Goal: Information Seeking & Learning: Learn about a topic

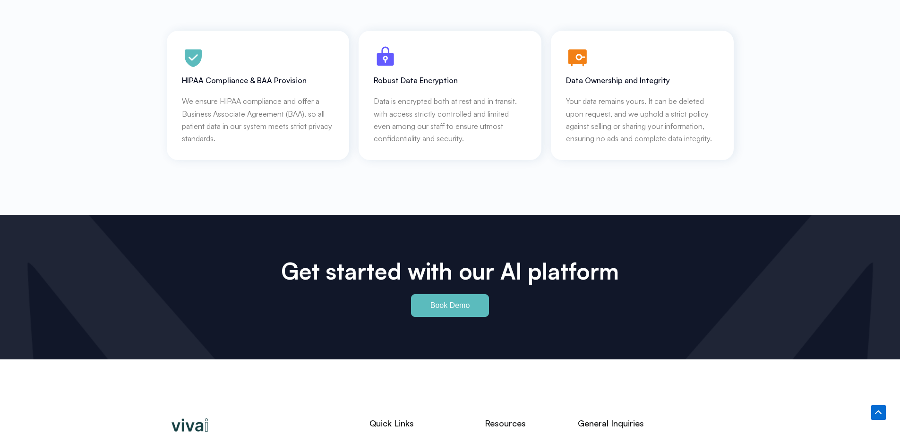
scroll to position [4401, 0]
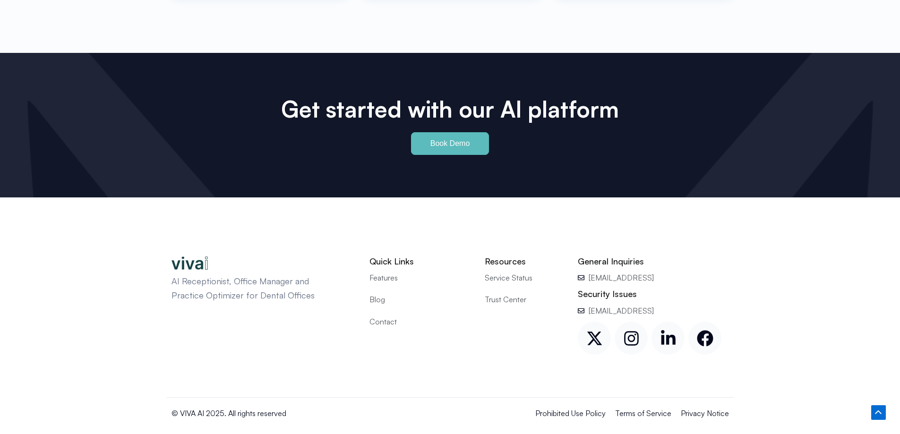
click at [373, 293] on span "Blog" at bounding box center [377, 299] width 16 height 12
click at [629, 331] on icon at bounding box center [631, 338] width 15 height 15
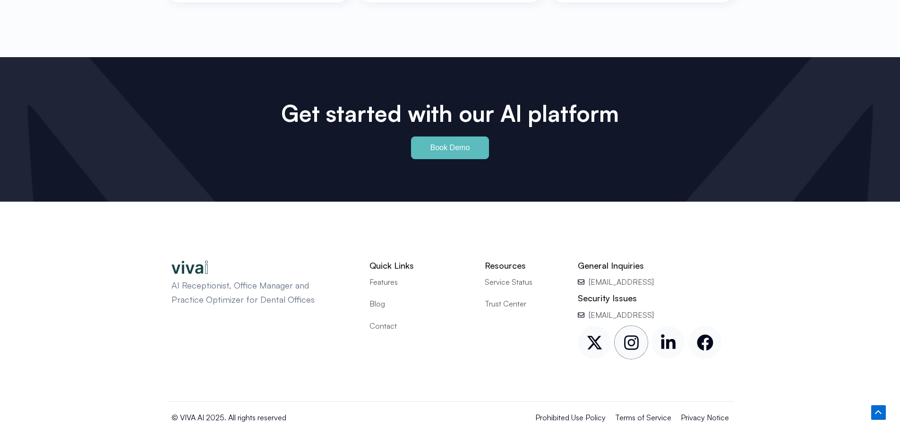
scroll to position [4397, 0]
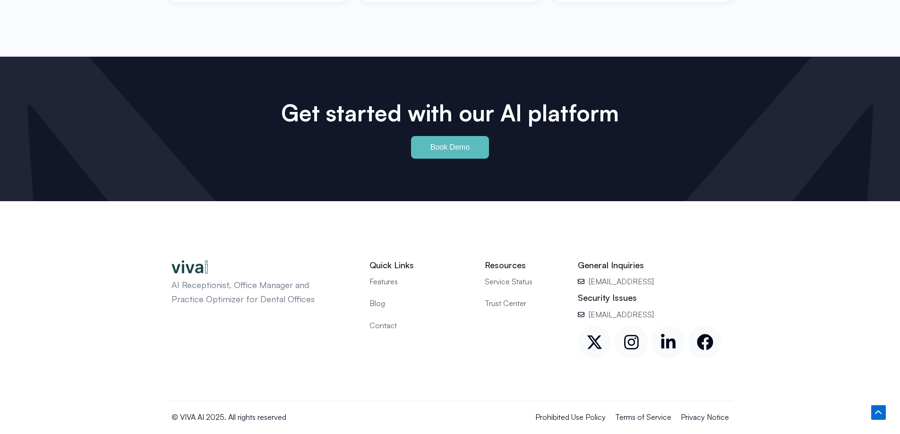
click at [384, 319] on span "Contact" at bounding box center [382, 325] width 27 height 12
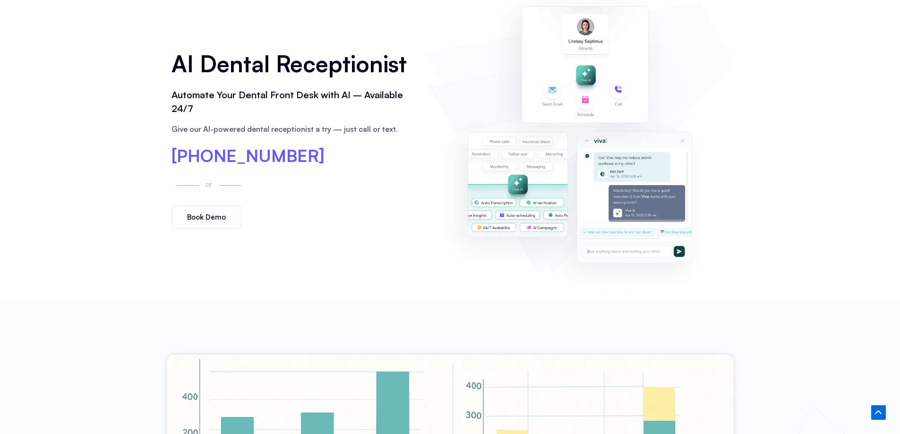
scroll to position [0, 0]
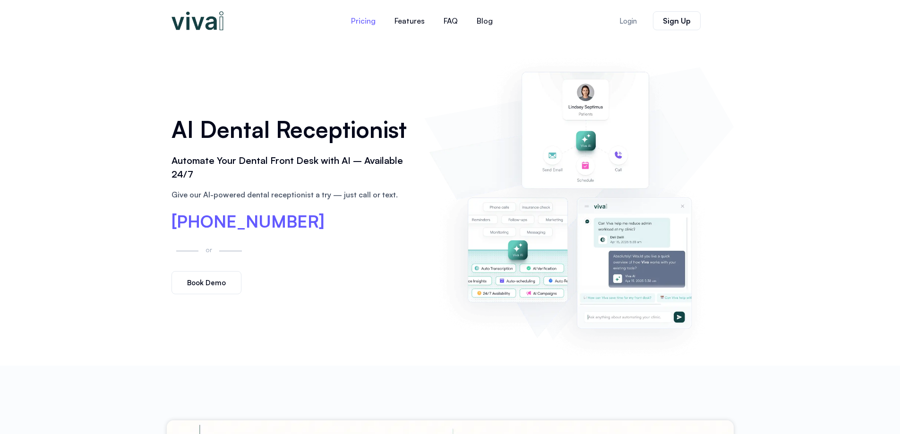
click at [365, 19] on link "Pricing" at bounding box center [362, 20] width 43 height 23
